Goal: Navigation & Orientation: Find specific page/section

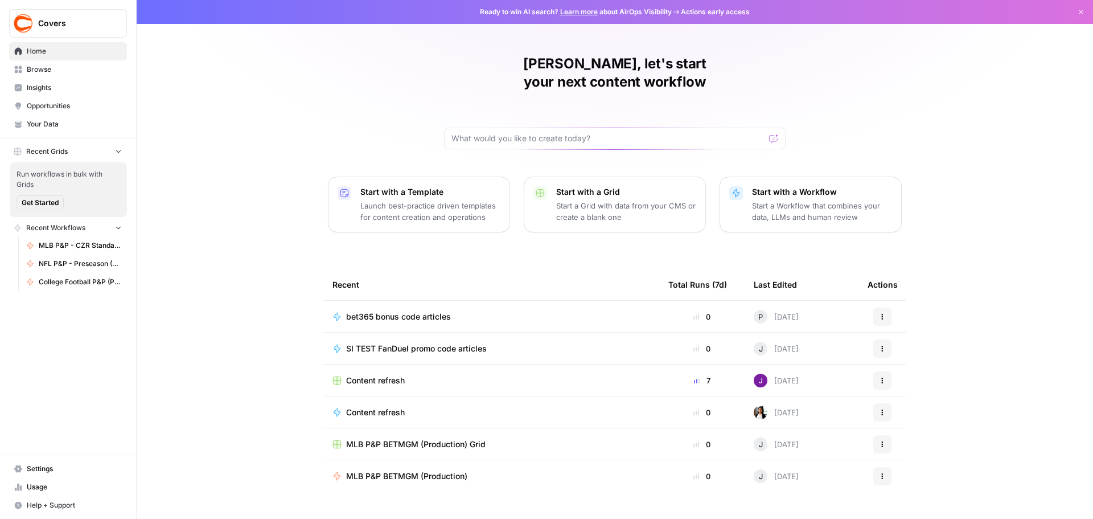
scroll to position [5, 0]
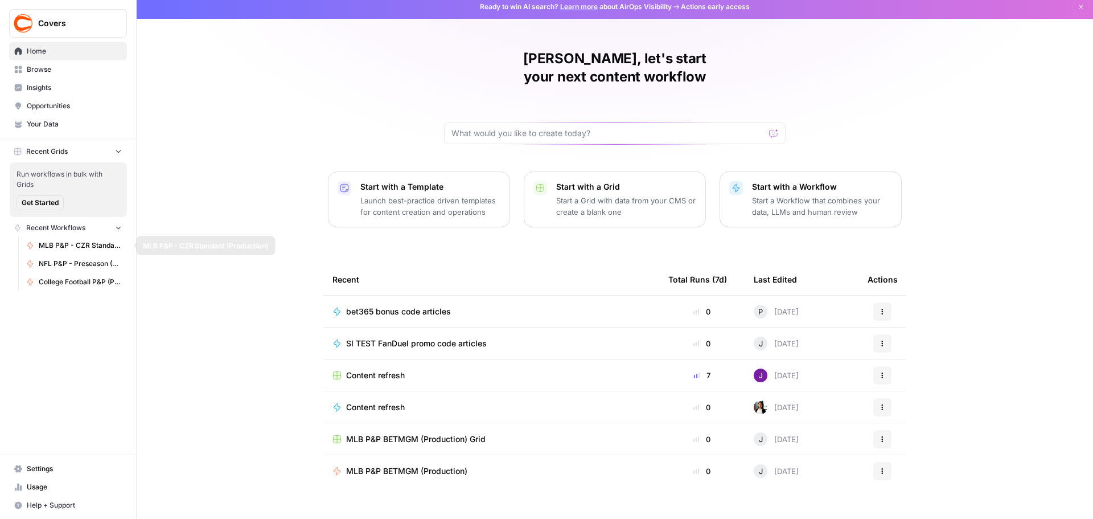
click at [61, 245] on span "MLB P&P - CZR Standard (Production)" at bounding box center [80, 245] width 83 height 10
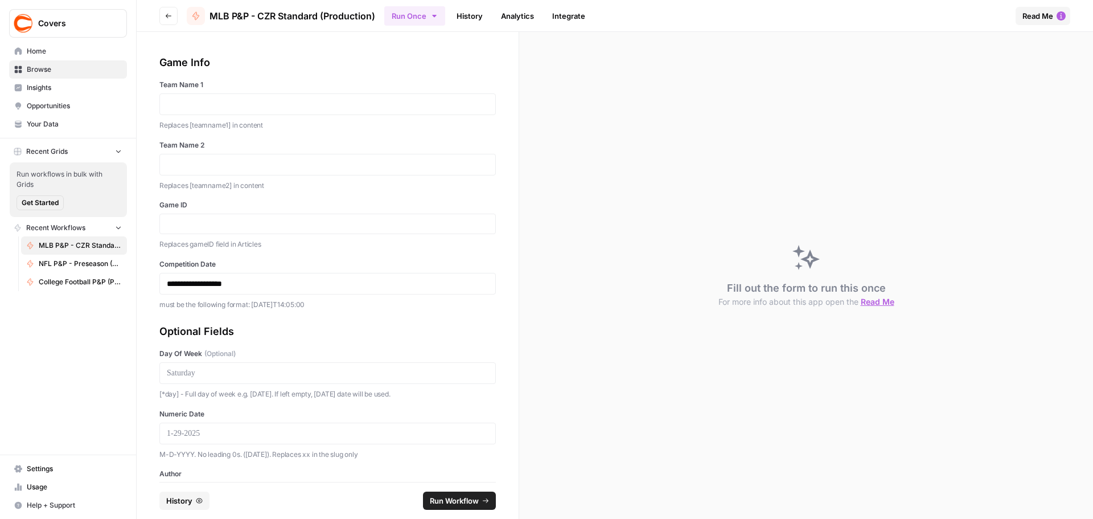
click at [72, 262] on span "NFL P&P - Preseason (Production)" at bounding box center [80, 263] width 83 height 10
click at [76, 285] on span "College Football P&P (Production)" at bounding box center [80, 282] width 83 height 10
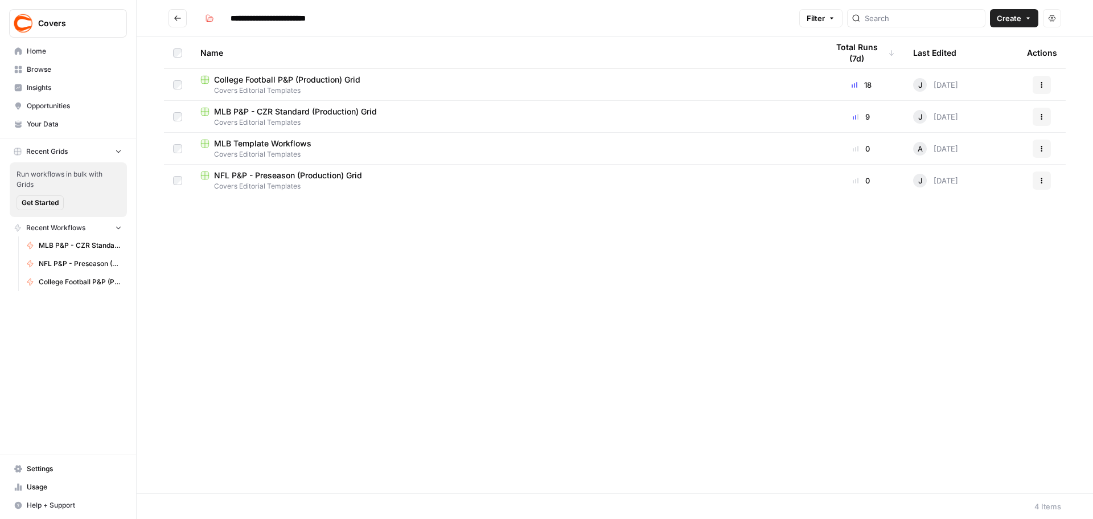
click at [185, 15] on button "Go back" at bounding box center [178, 18] width 18 height 18
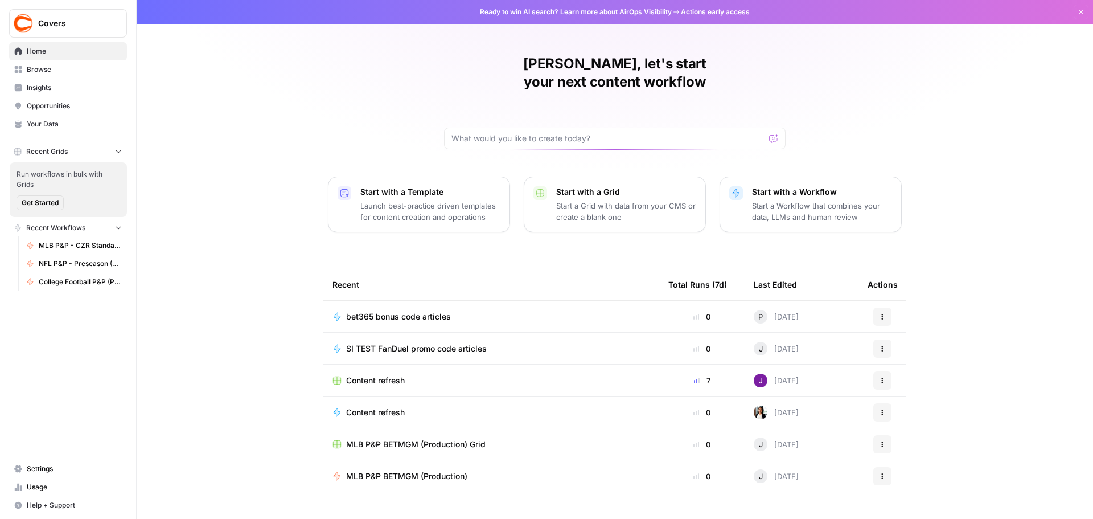
click at [39, 227] on span "Recent Workflows" at bounding box center [55, 228] width 59 height 10
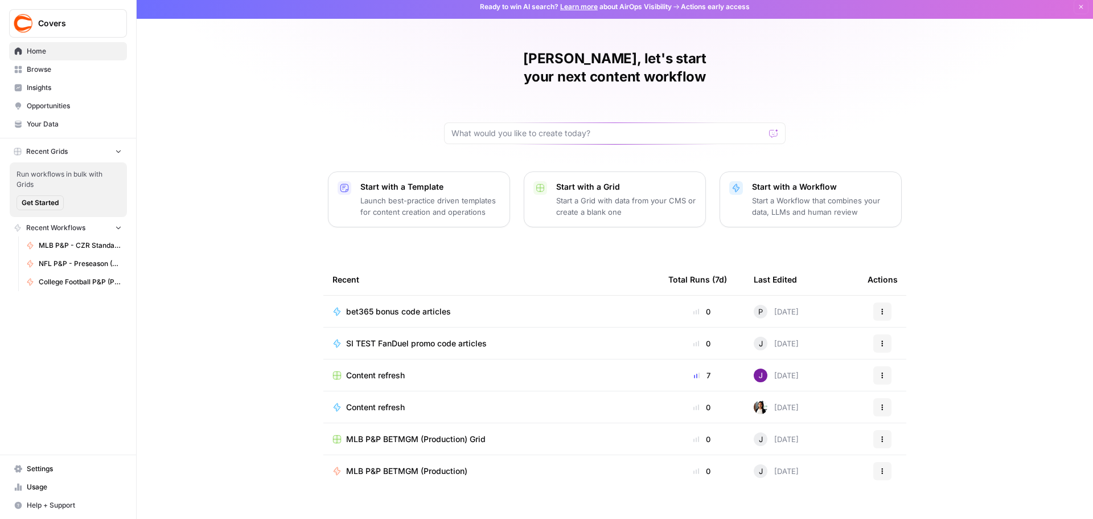
click at [43, 77] on link "Browse" at bounding box center [68, 69] width 118 height 18
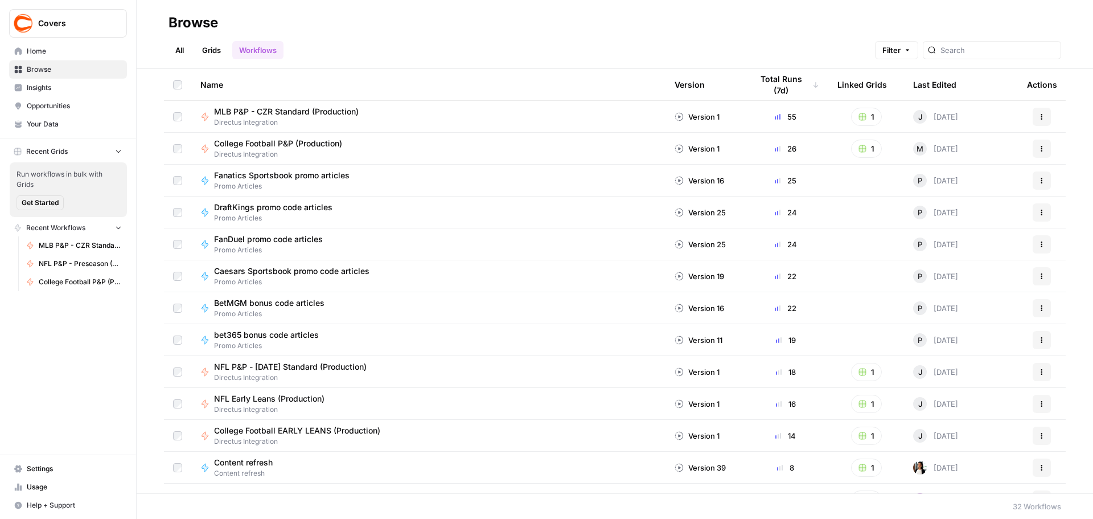
click at [204, 52] on link "Grids" at bounding box center [211, 50] width 32 height 18
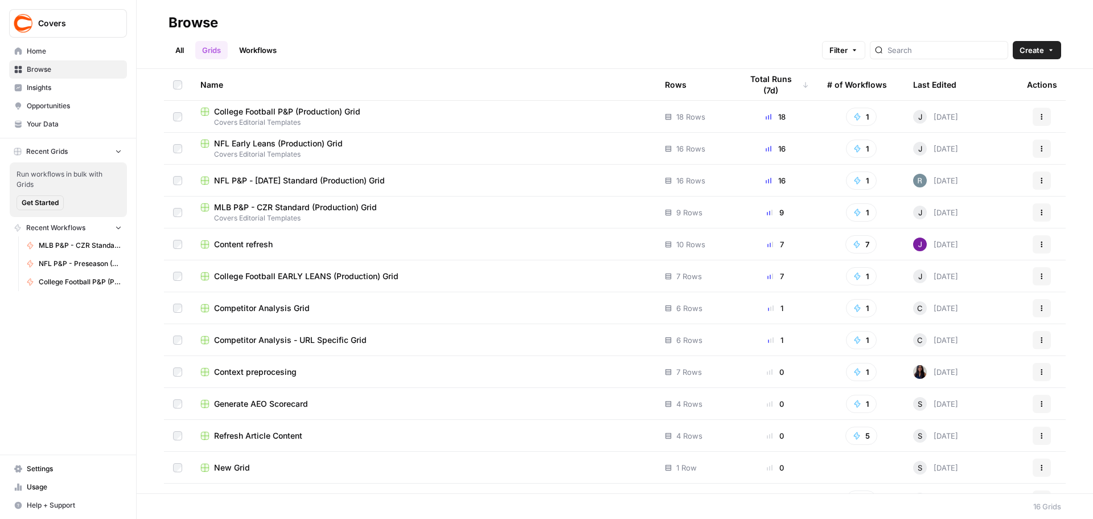
click at [411, 181] on div "NFL P&P - Sunday Standard (Production) Grid" at bounding box center [423, 180] width 446 height 11
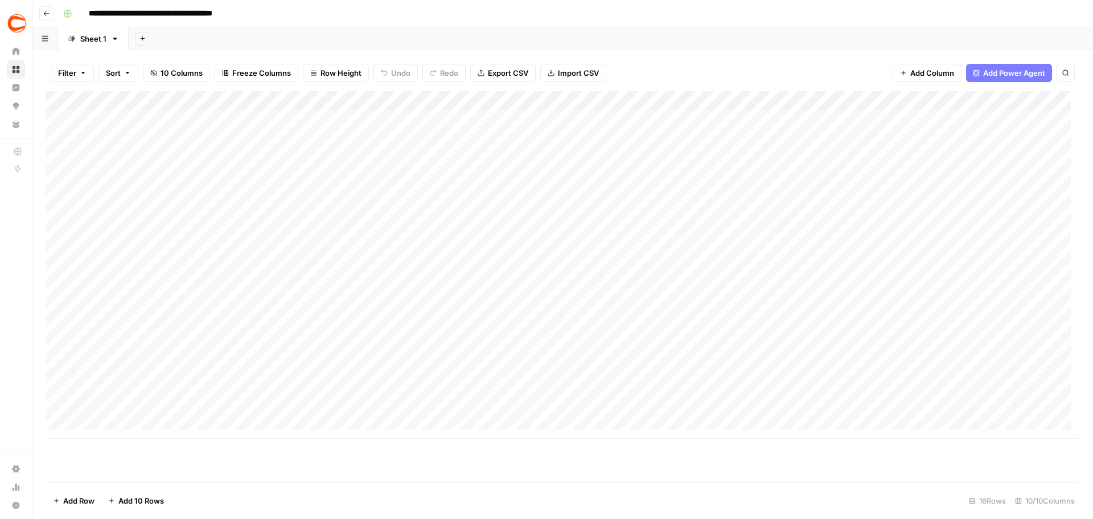
click at [46, 15] on icon "button" at bounding box center [47, 13] width 6 height 5
